Goal: Check status: Check status

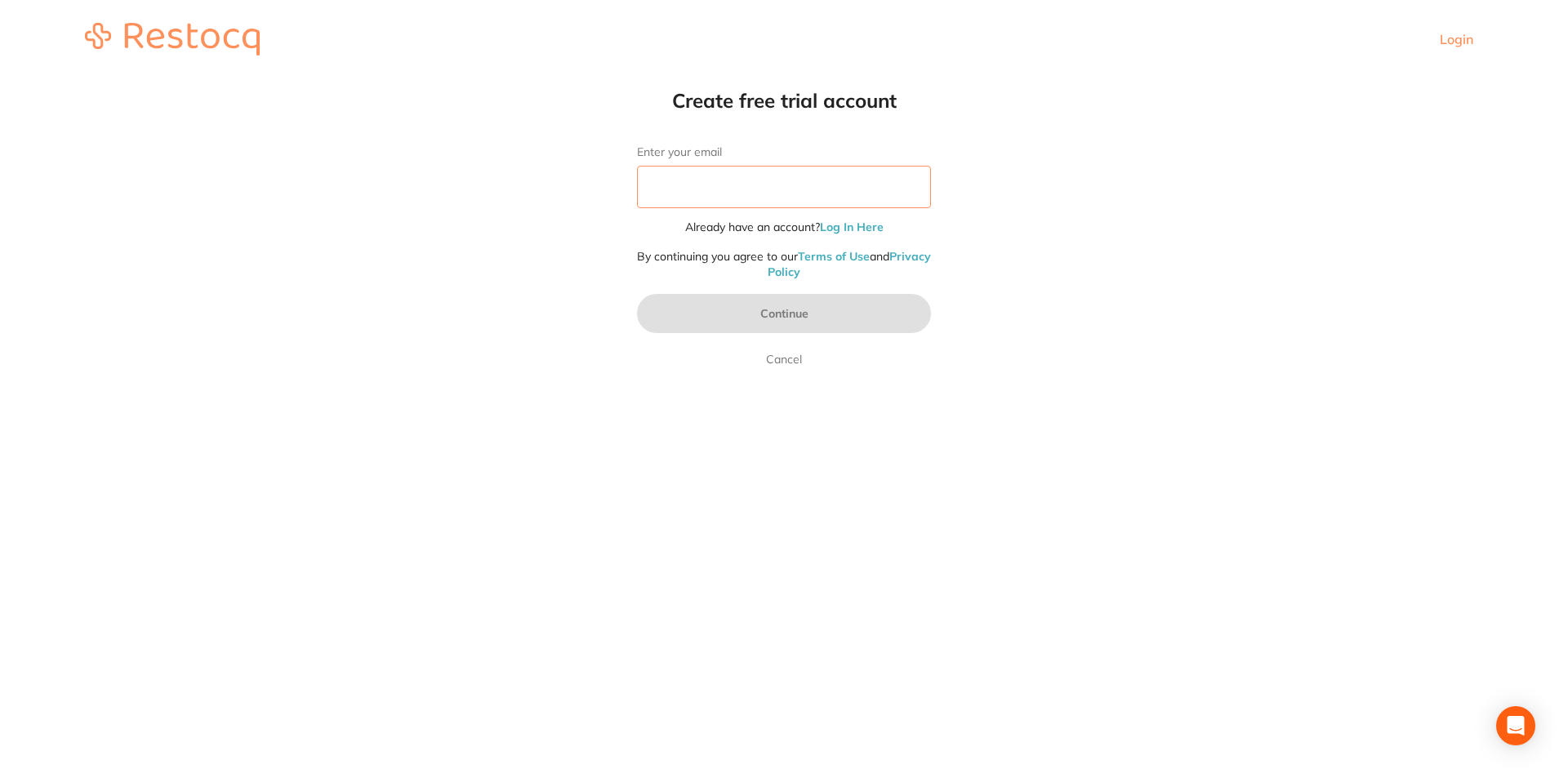
click at [836, 184] on input "Enter your email" at bounding box center [784, 187] width 294 height 42
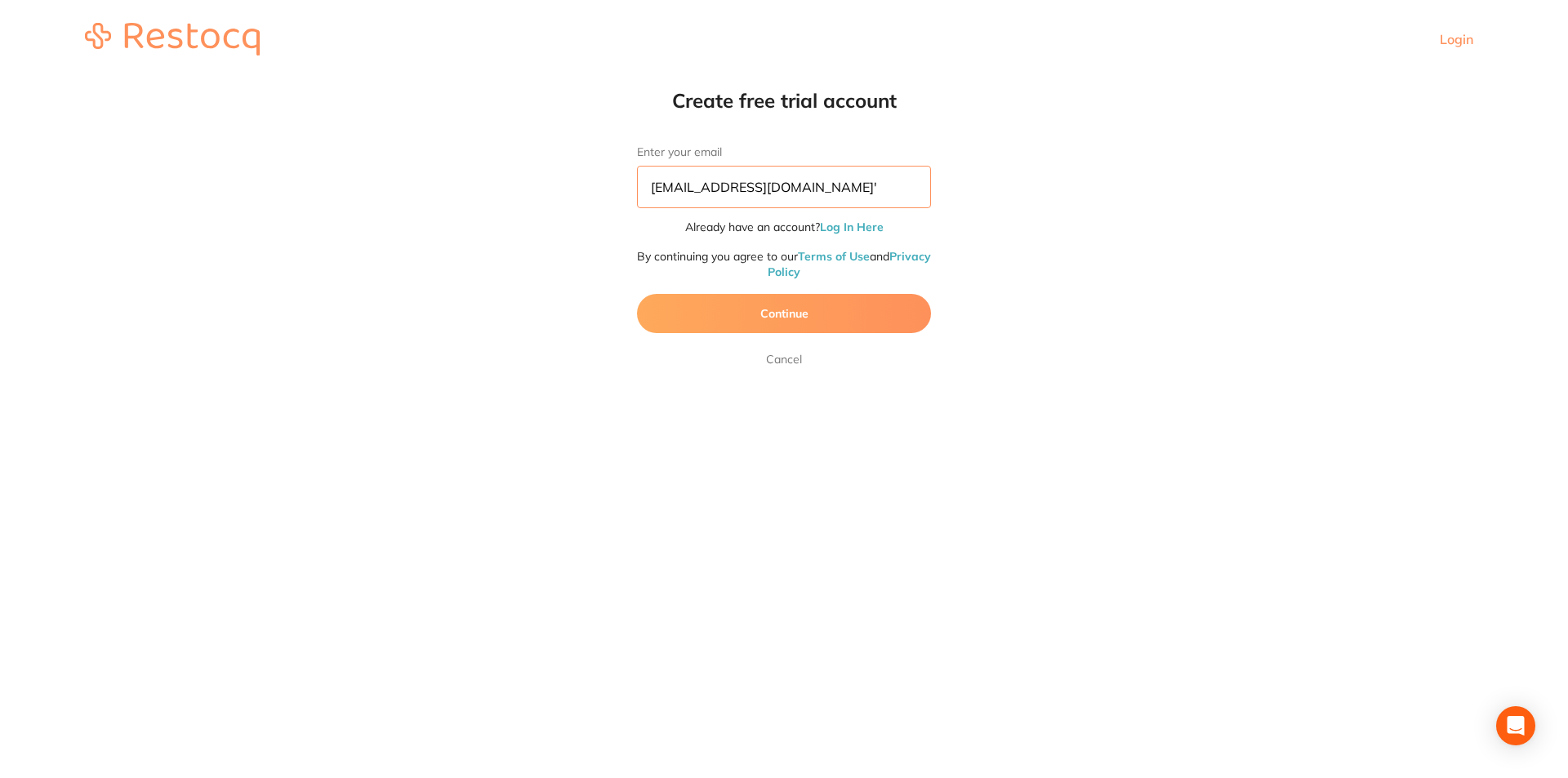
type input "[EMAIL_ADDRESS][DOMAIN_NAME]"
click button "Continue" at bounding box center [784, 313] width 294 height 39
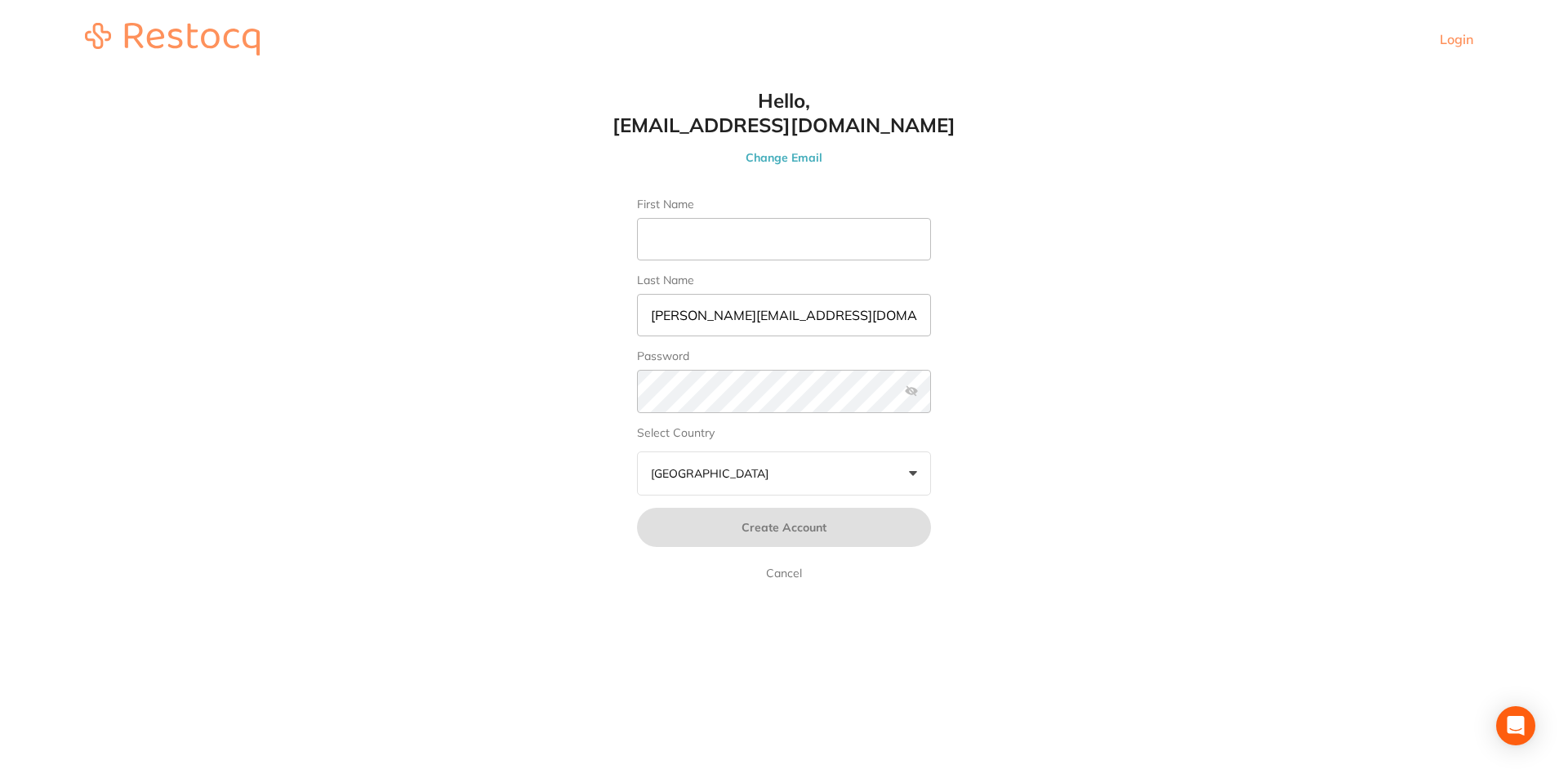
click at [784, 572] on link "Cancel" at bounding box center [784, 573] width 42 height 19
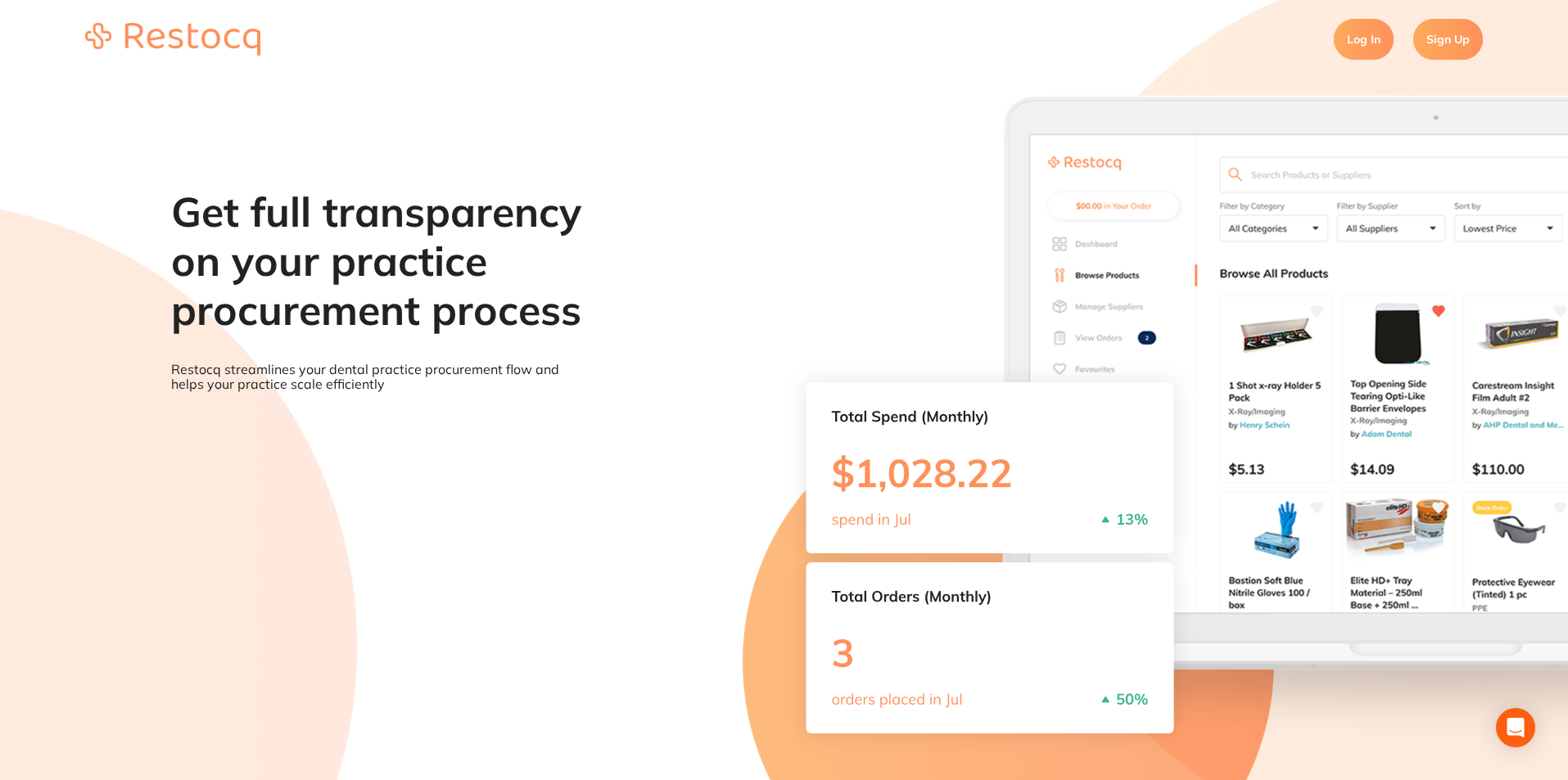
click at [1366, 45] on link "Log In" at bounding box center [1364, 39] width 60 height 41
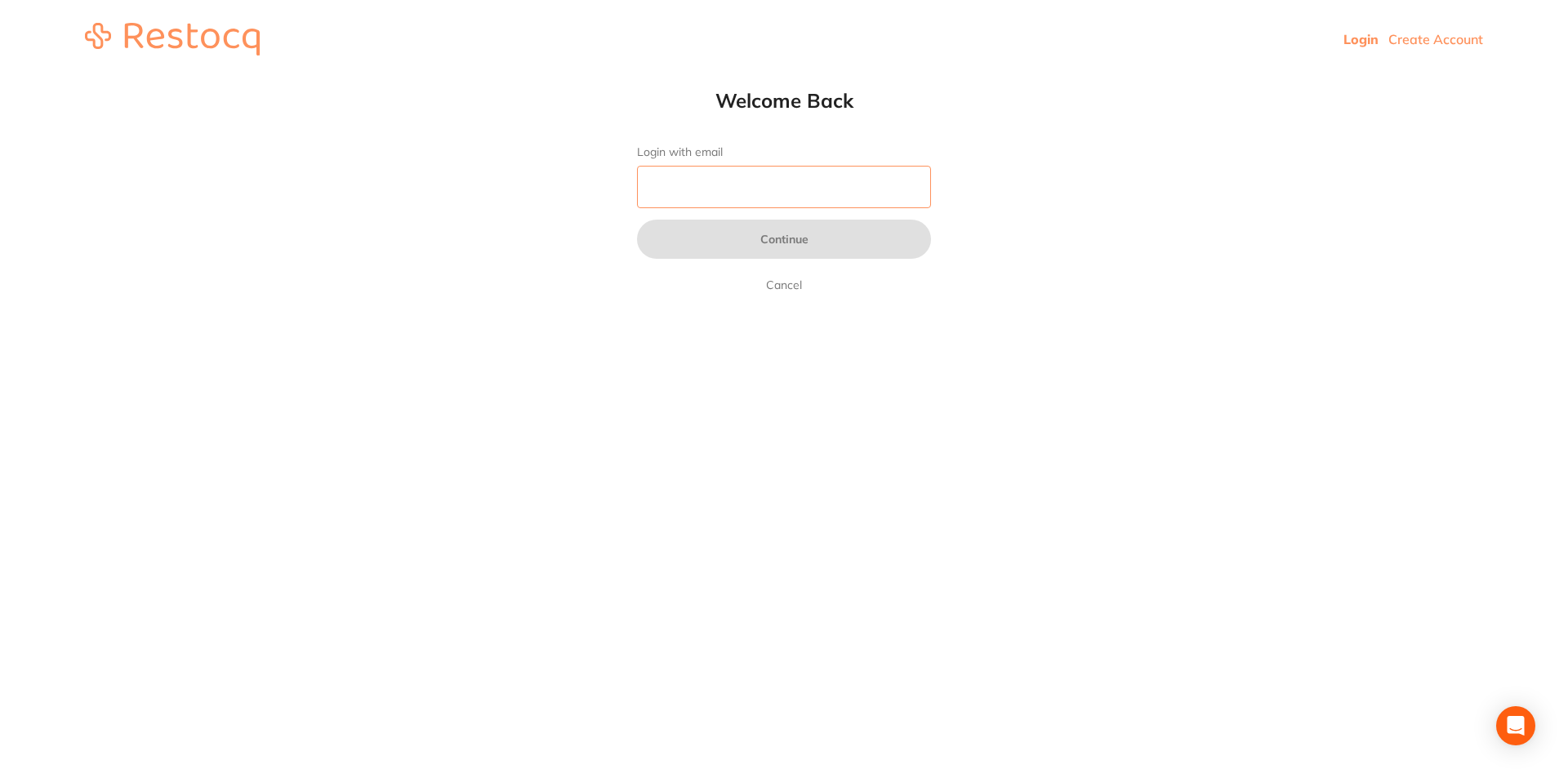
click at [862, 182] on input "Login with email" at bounding box center [784, 187] width 294 height 42
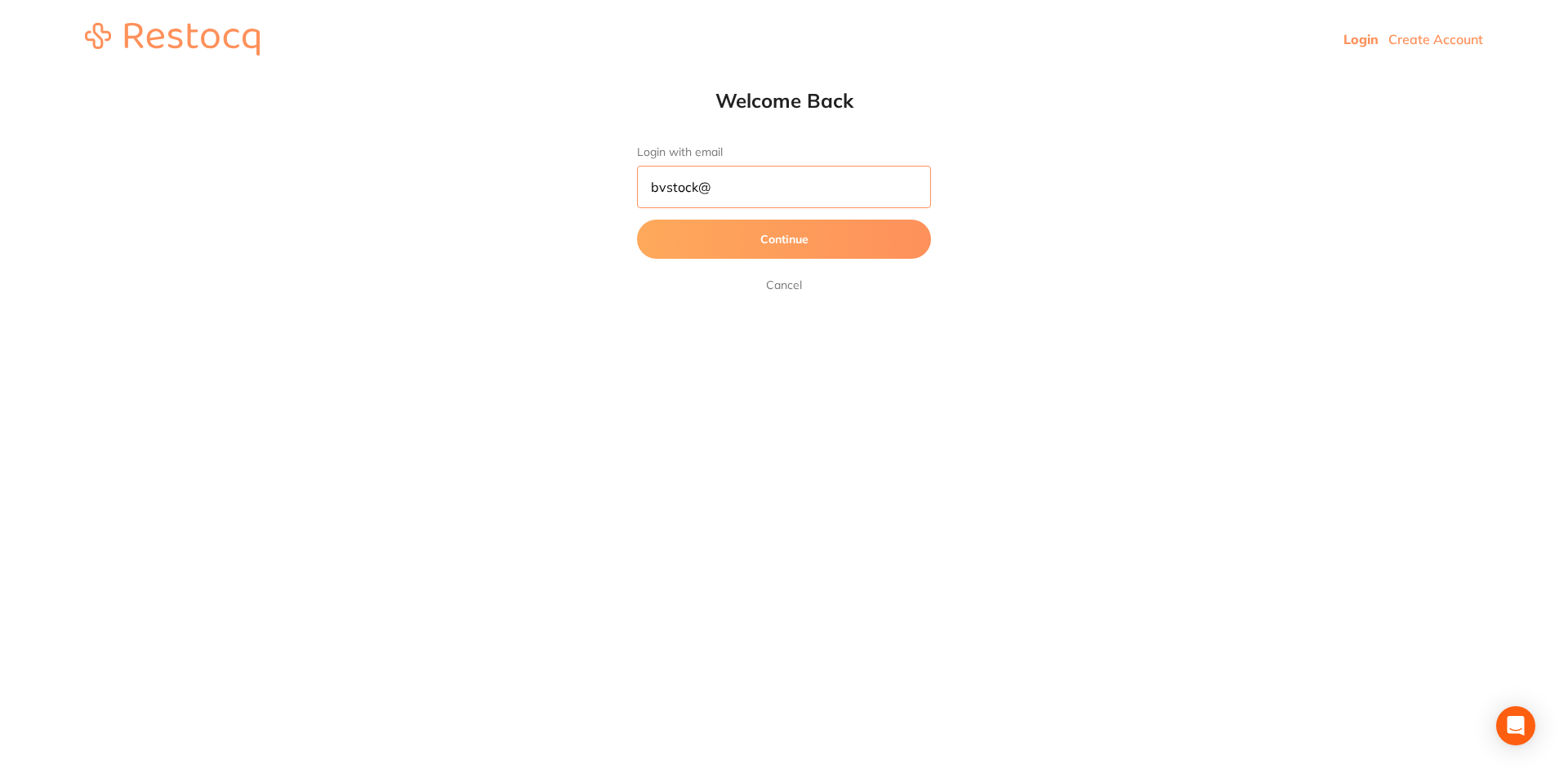
type input "[EMAIL_ADDRESS][DOMAIN_NAME]"
click at [736, 228] on button "Continue" at bounding box center [784, 239] width 294 height 39
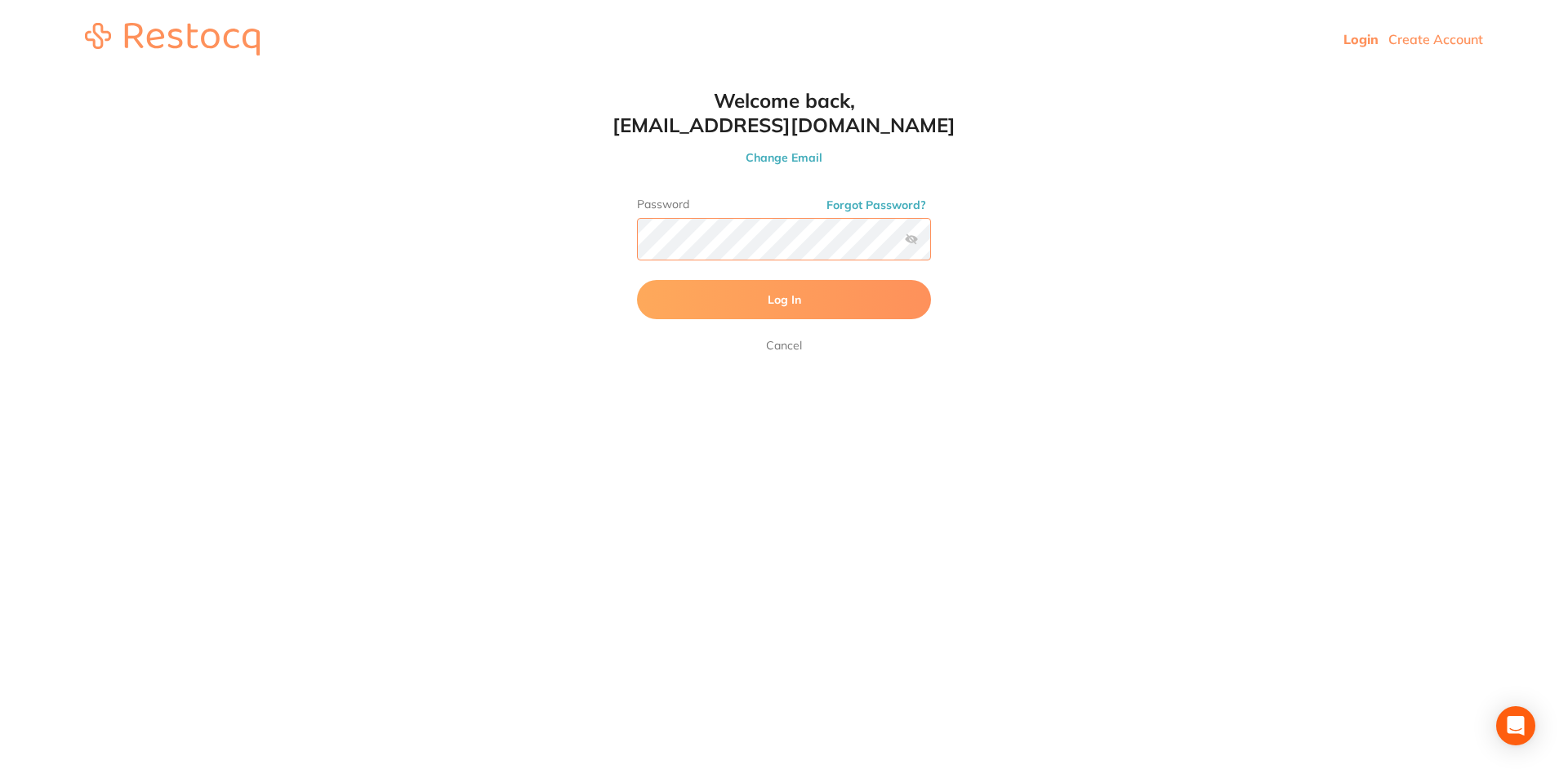
click at [637, 280] on button "Log In" at bounding box center [784, 300] width 294 height 39
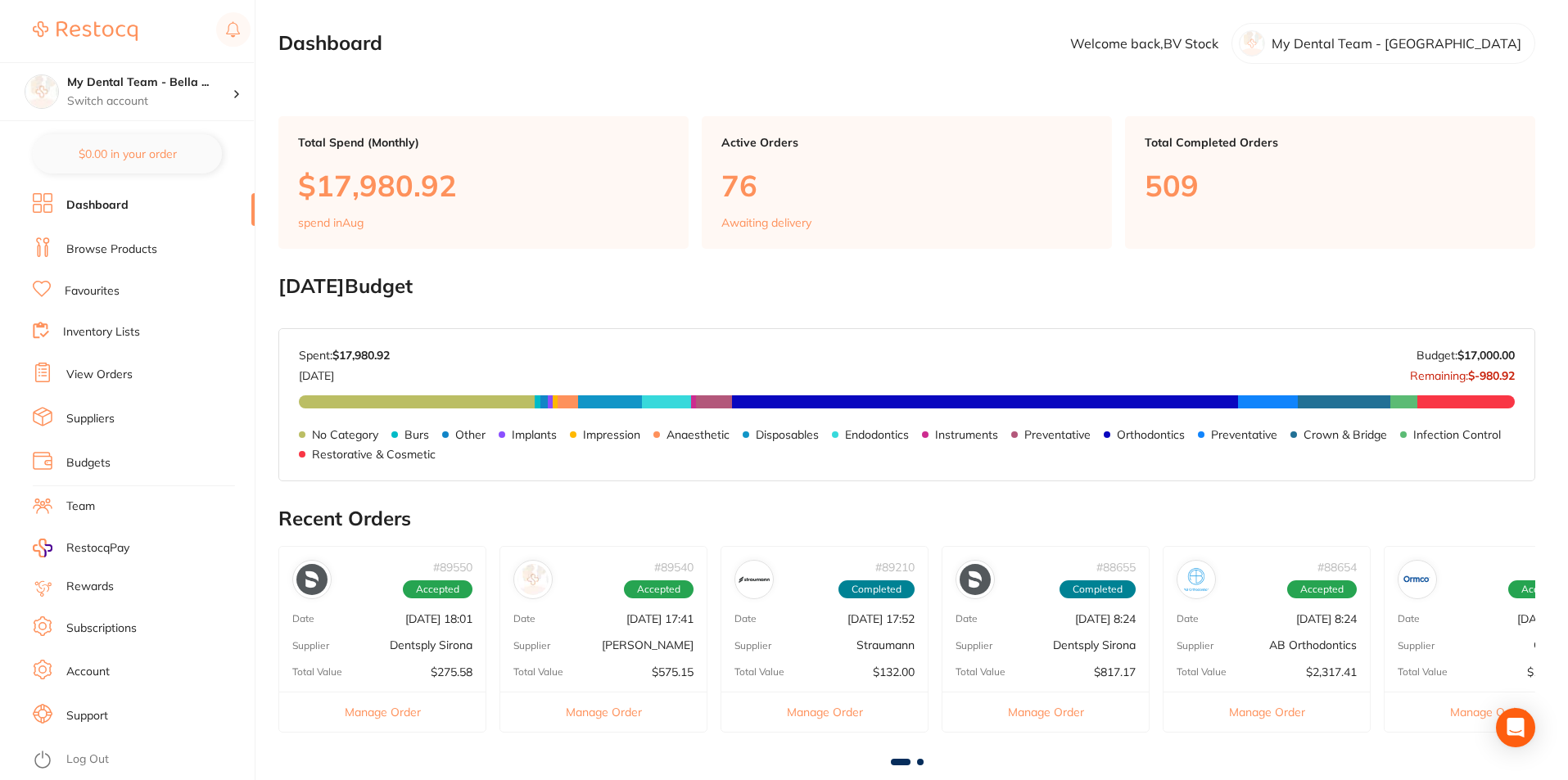
click at [103, 329] on link "Inventory Lists" at bounding box center [101, 332] width 77 height 16
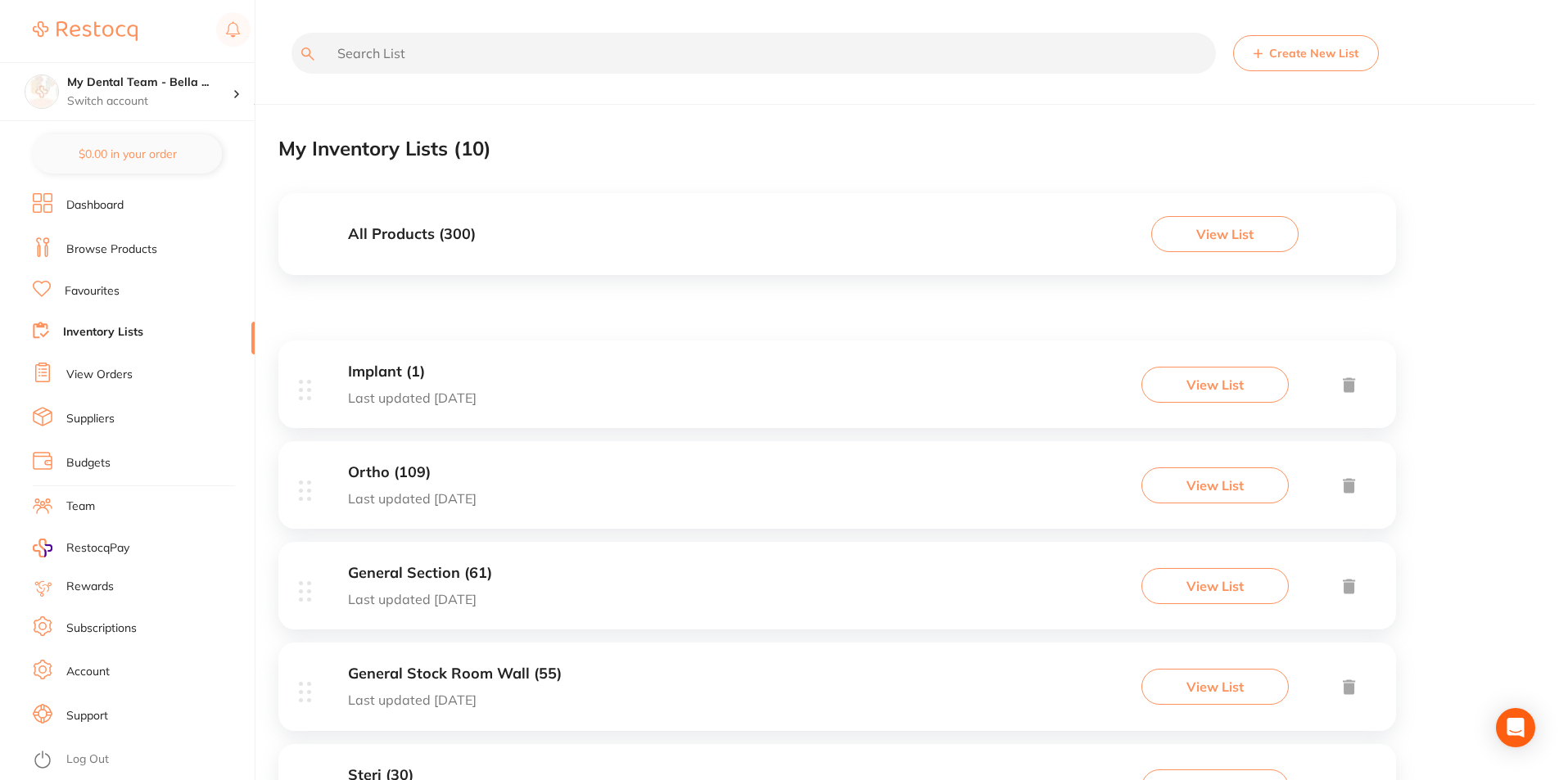
click at [80, 373] on link "View Orders" at bounding box center [99, 374] width 66 height 16
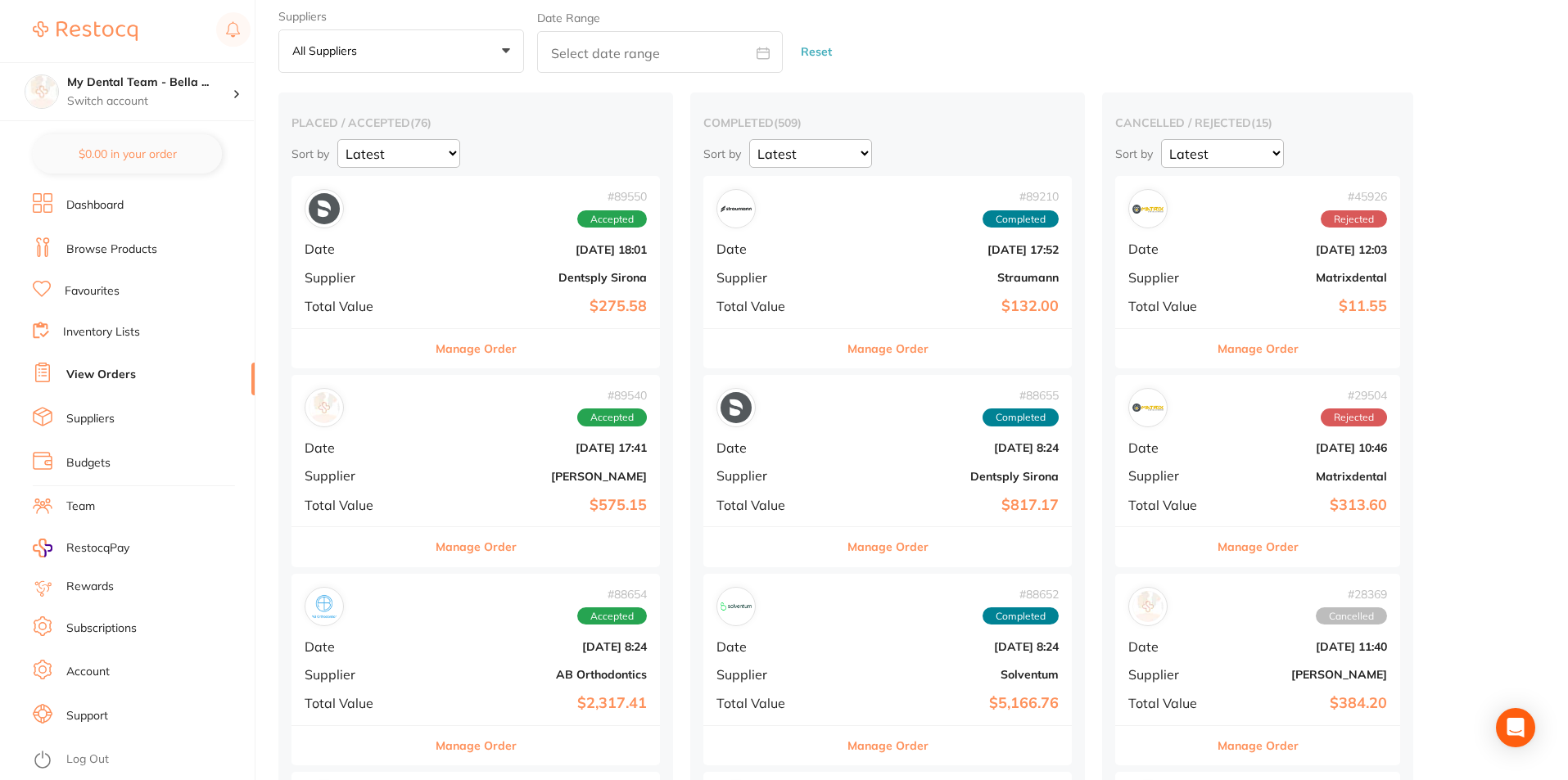
scroll to position [163, 0]
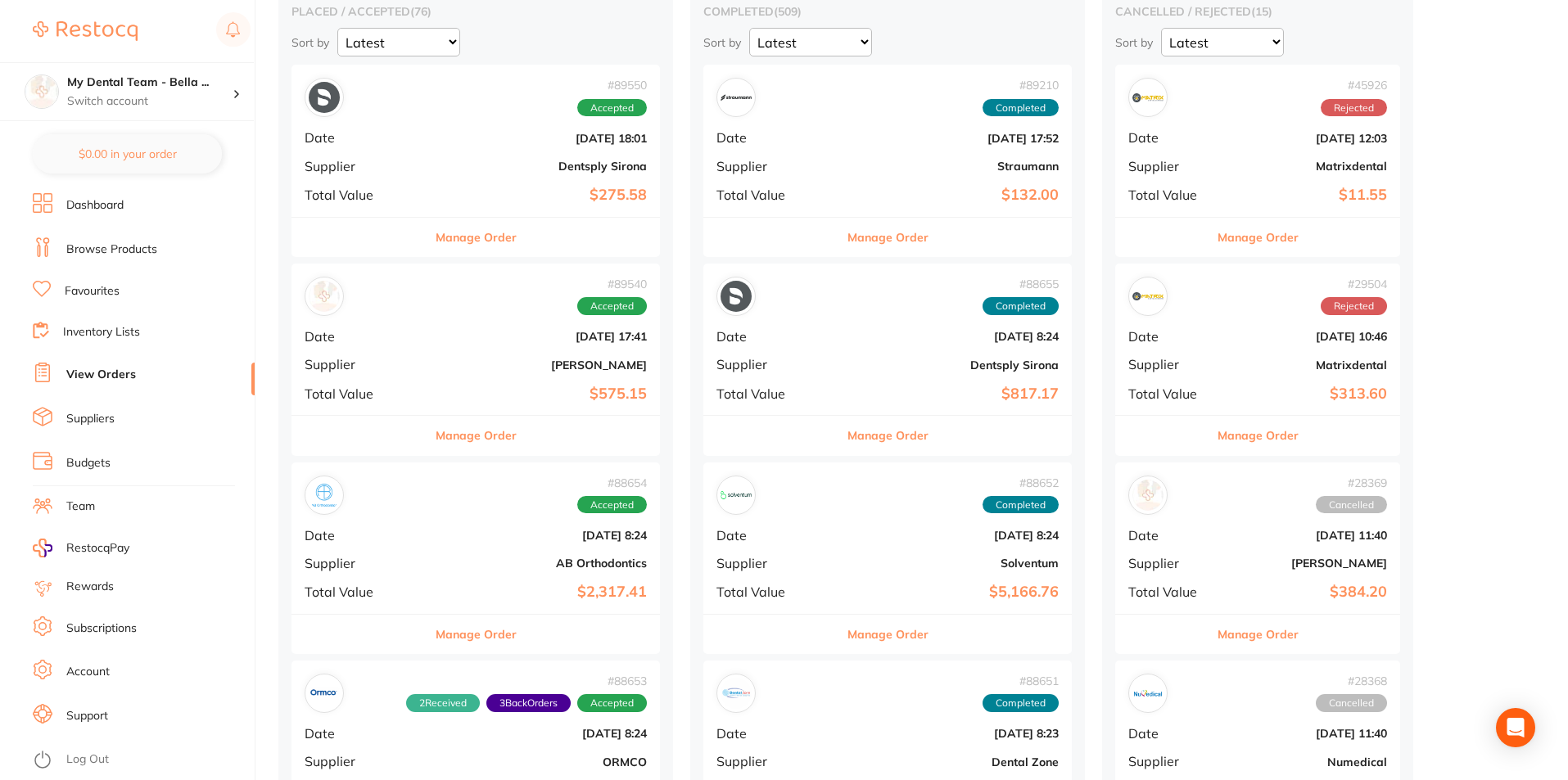
click at [452, 182] on div "# 89550 Accepted Date [DATE] 18:01 Supplier Dentsply Sirona Total Value $275.58" at bounding box center [475, 140] width 368 height 152
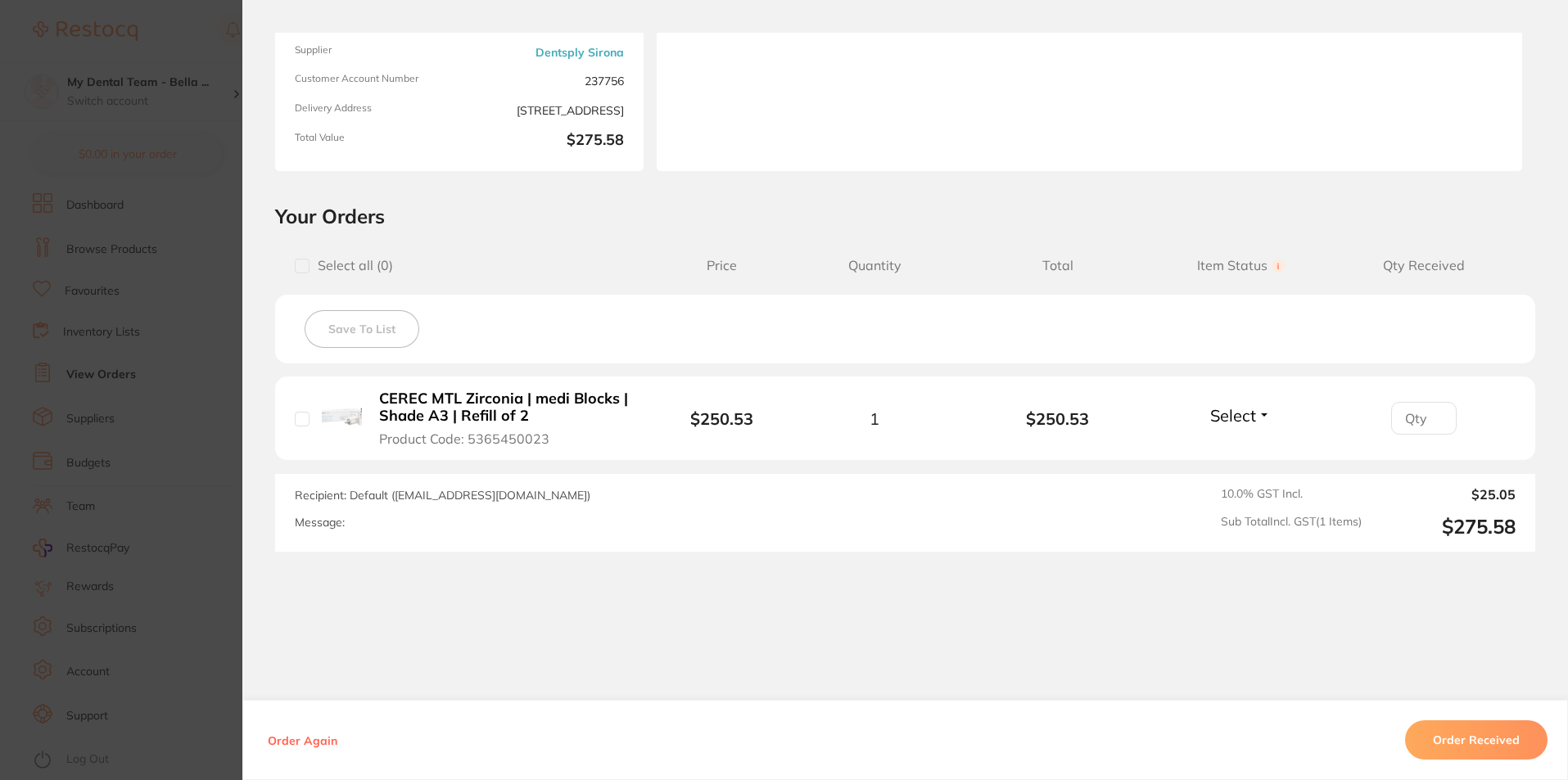
scroll to position [213, 0]
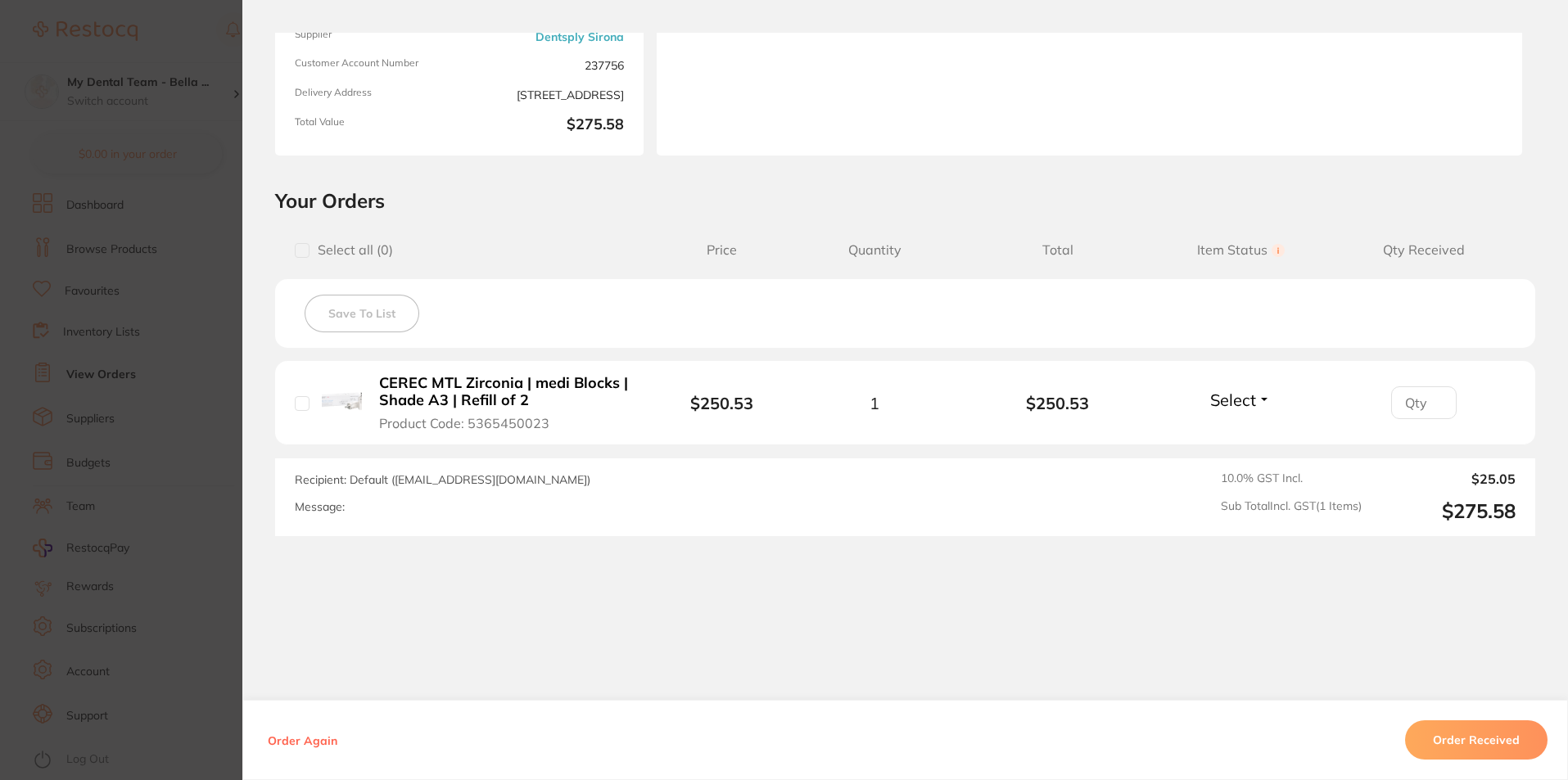
click at [224, 368] on section "Order ID: Restocq- 89550 Order Information Accepted Order Order Date [DATE] 18:…" at bounding box center [784, 390] width 1568 height 780
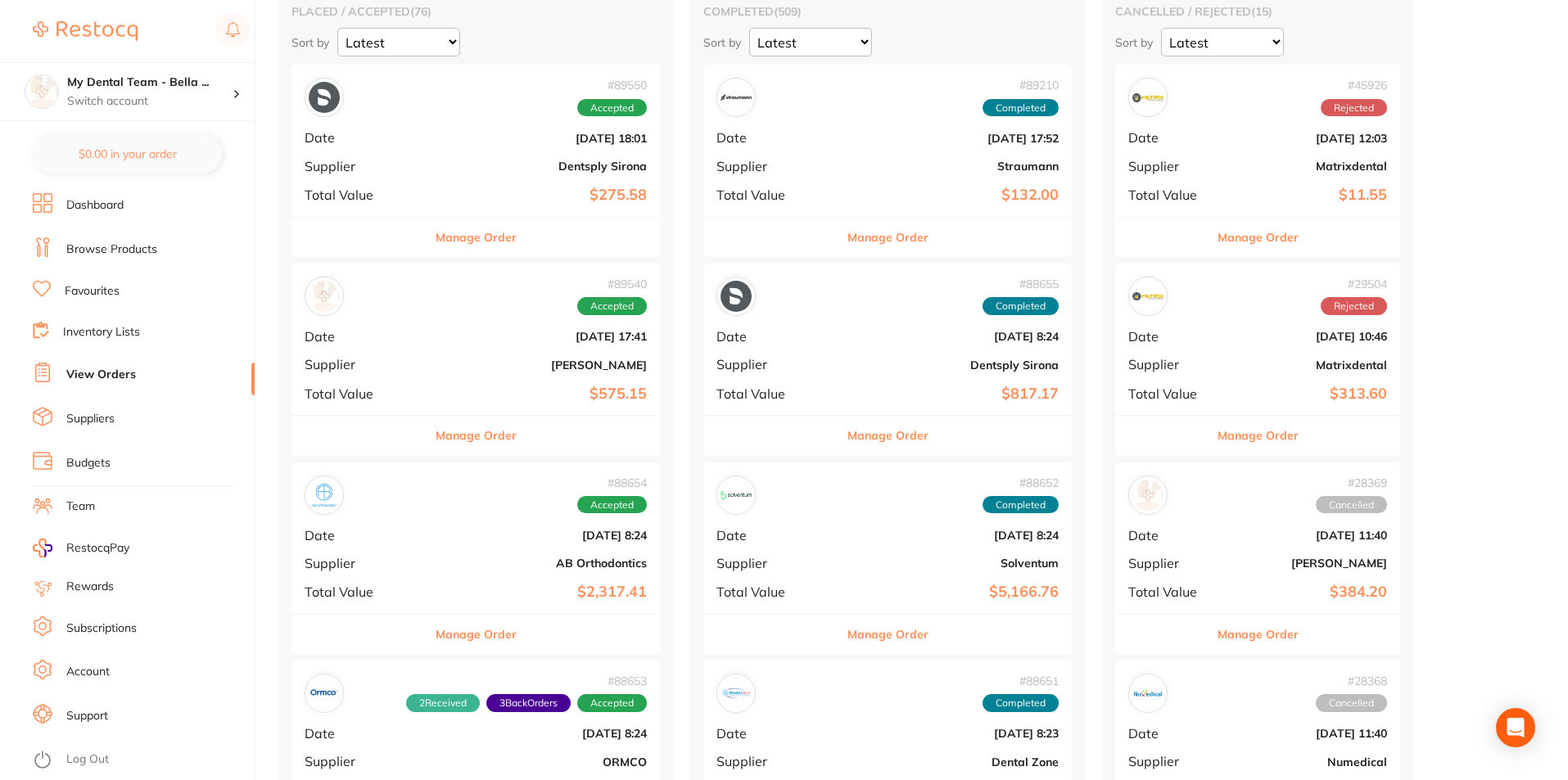
click at [479, 371] on b "[PERSON_NAME]" at bounding box center [537, 364] width 219 height 13
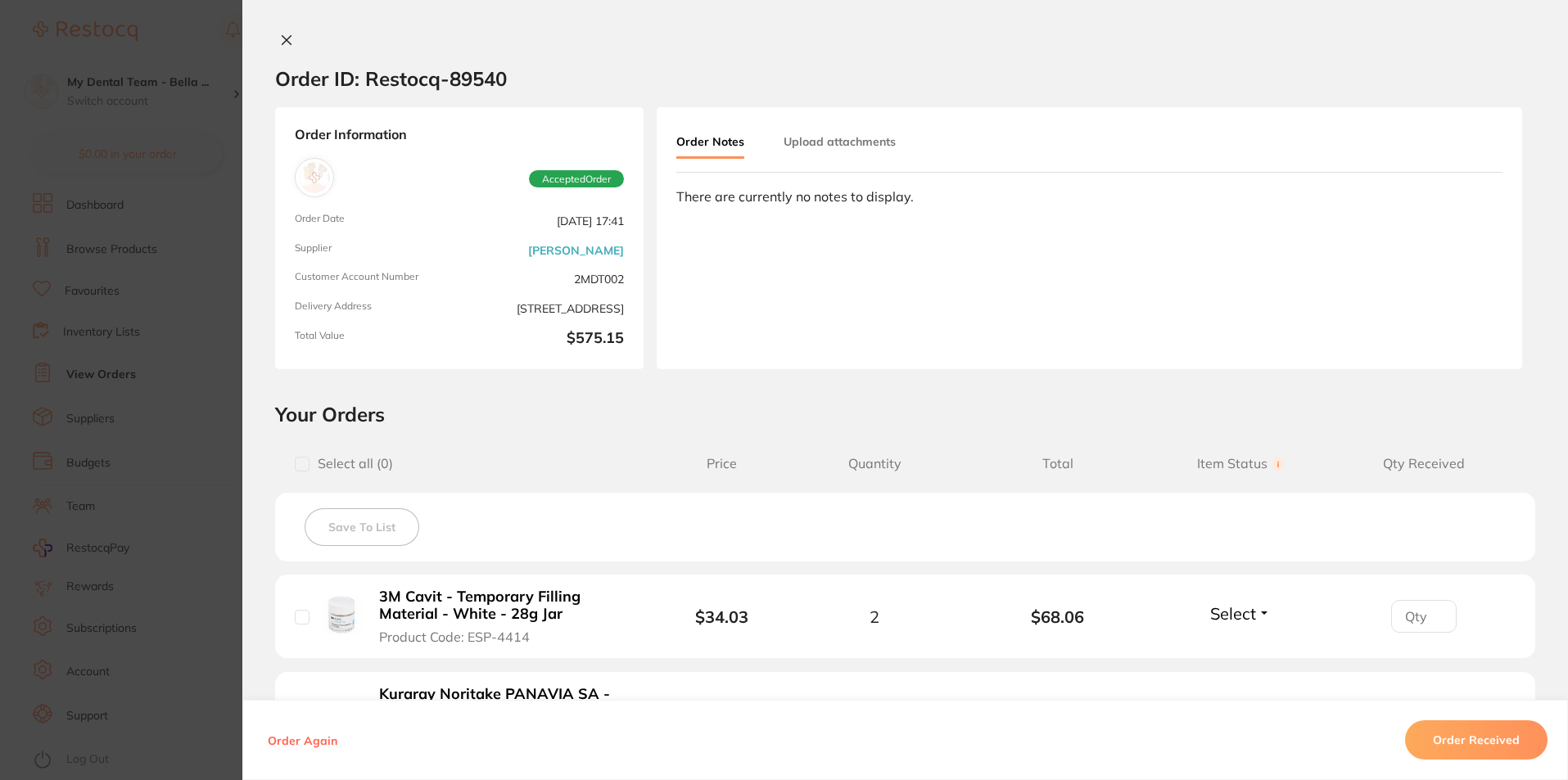
click at [286, 37] on icon at bounding box center [286, 40] width 13 height 13
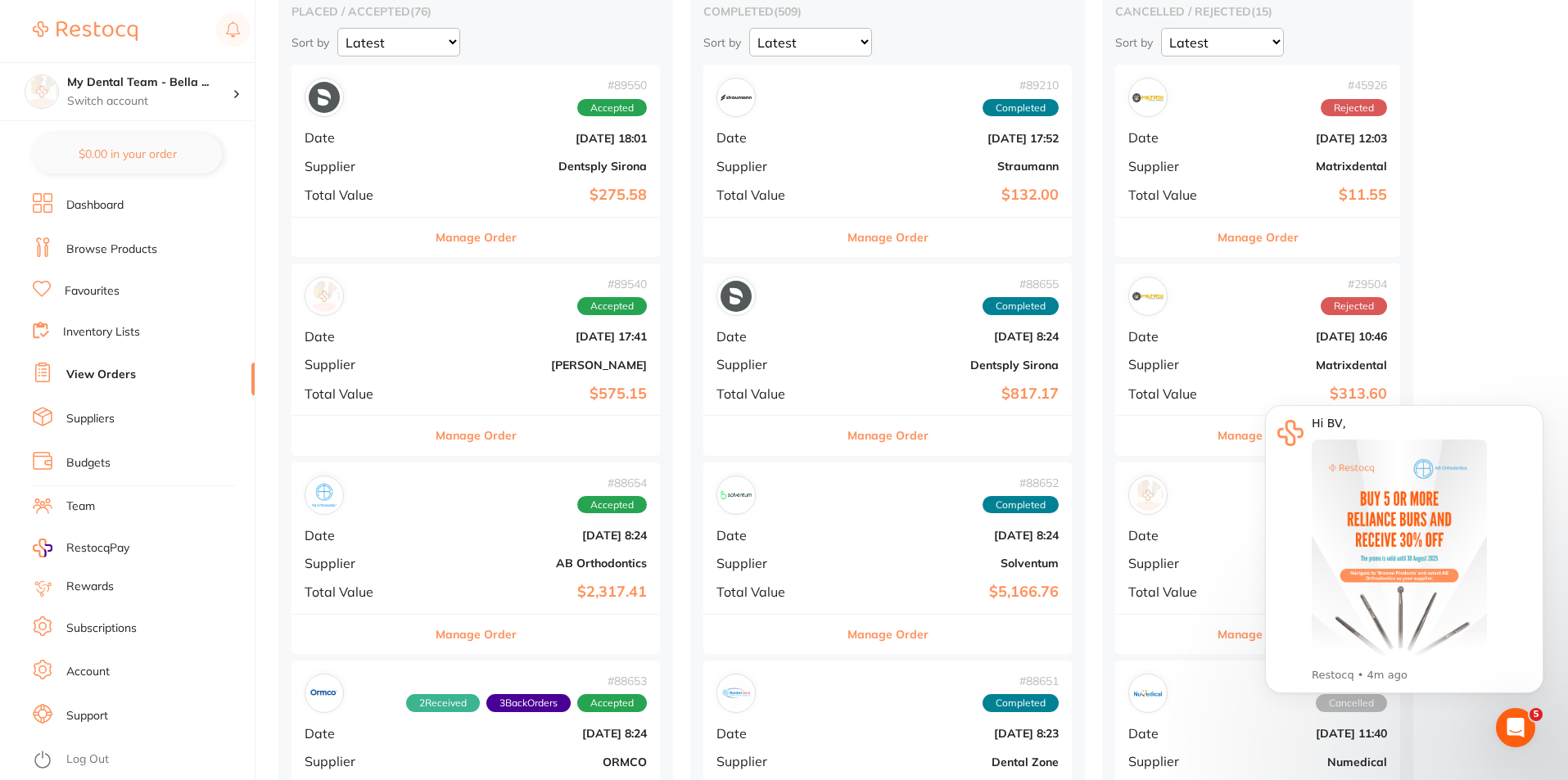
click at [92, 754] on link "Log Out" at bounding box center [87, 759] width 42 height 16
